Goal: Task Accomplishment & Management: Manage account settings

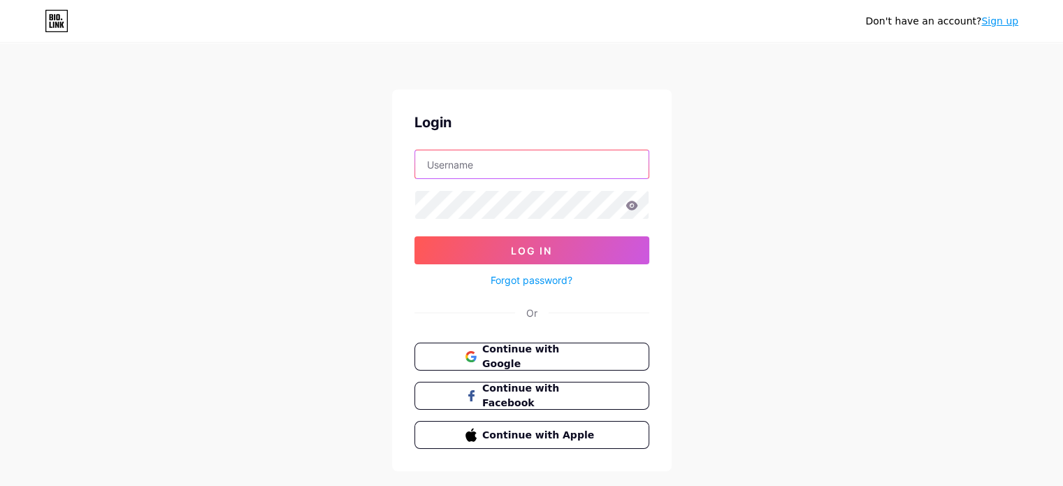
click at [557, 161] on input "text" at bounding box center [531, 164] width 233 height 28
type input "[EMAIL_ADDRESS][DOMAIN_NAME]"
click at [553, 352] on span "Continue with Google" at bounding box center [539, 357] width 117 height 30
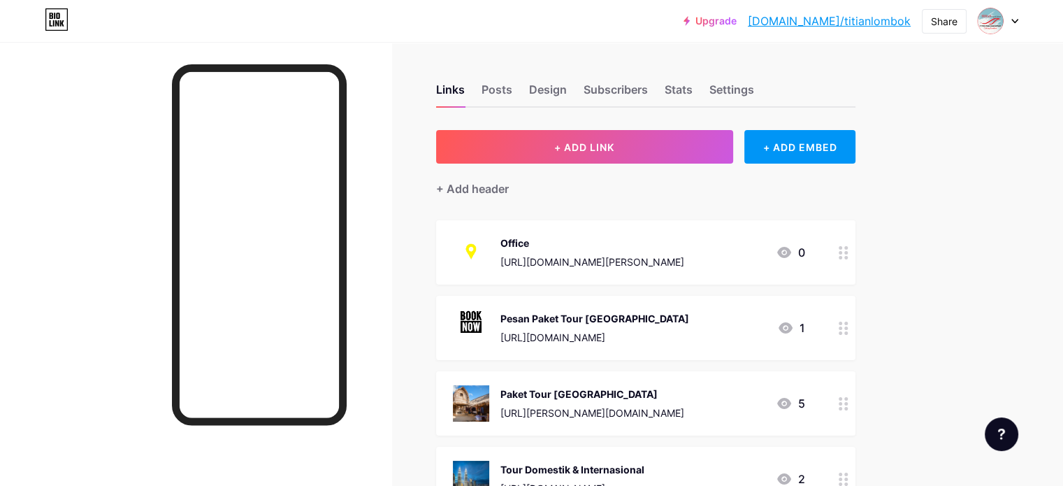
click at [1011, 19] on icon at bounding box center [1014, 21] width 7 height 5
